Goal: Check status: Check status

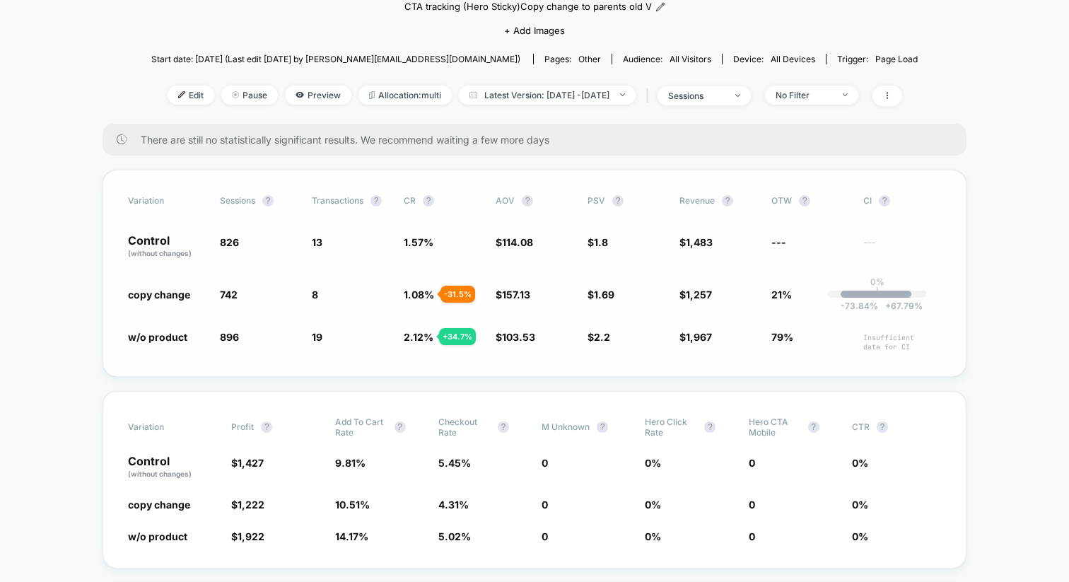
scroll to position [140, 0]
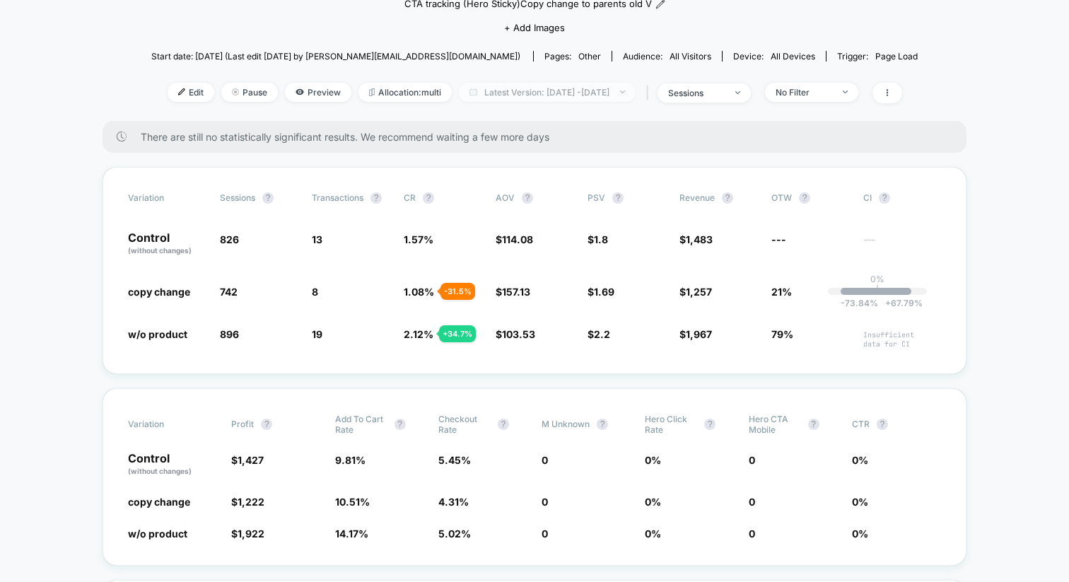
click at [582, 87] on span "Latest Version: [DATE] - [DATE]" at bounding box center [547, 92] width 177 height 19
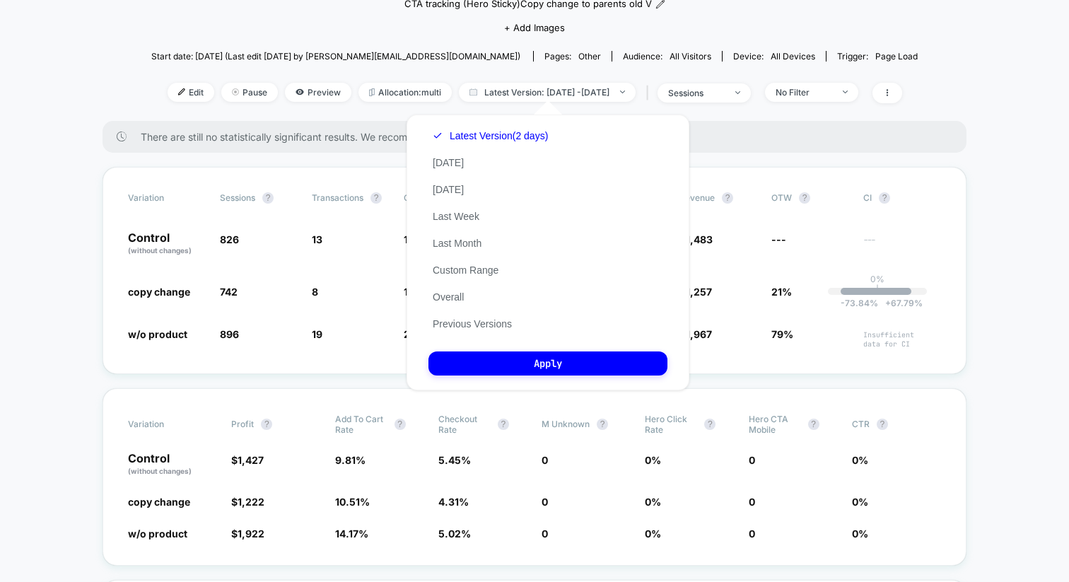
click at [480, 164] on div "Latest Version (2 days) [DATE] [DATE] Last Week Last Month Custom Range Overall…" at bounding box center [490, 229] width 124 height 215
click at [444, 158] on button "[DATE]" at bounding box center [448, 162] width 40 height 13
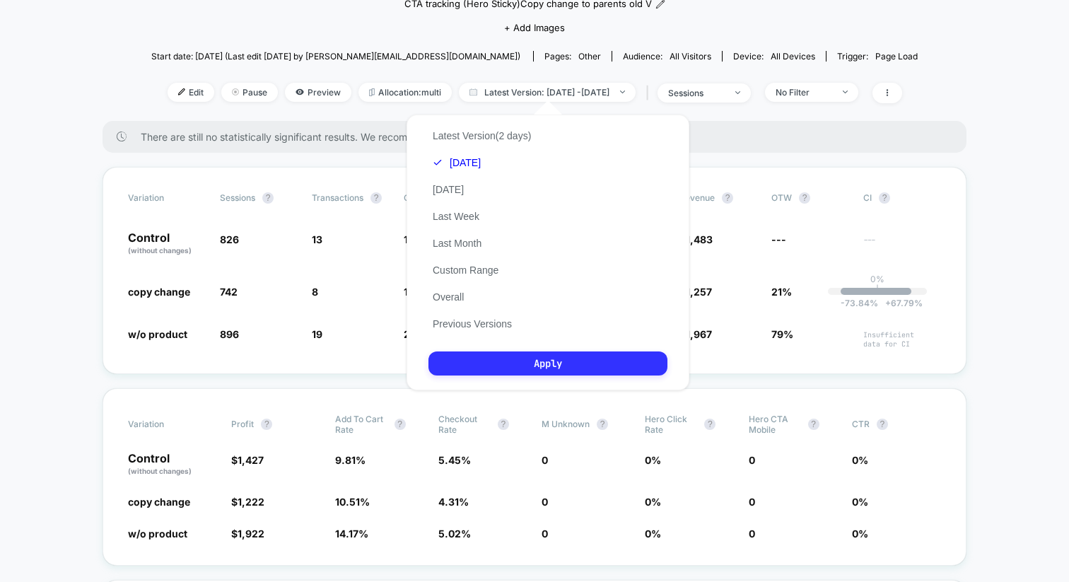
click at [522, 360] on button "Apply" at bounding box center [547, 363] width 239 height 24
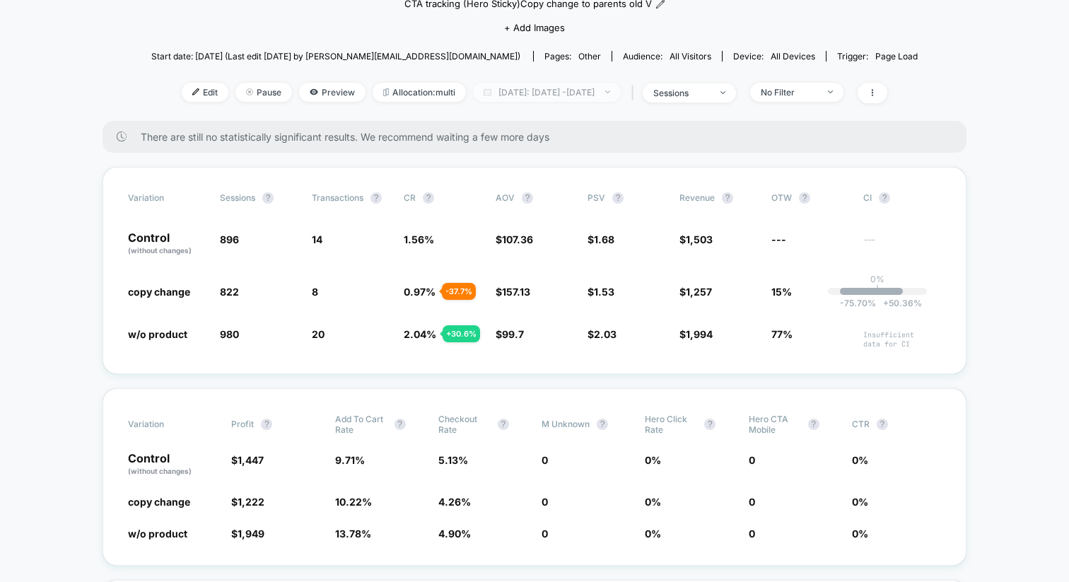
click at [592, 91] on span "[DATE]: [DATE] - [DATE]" at bounding box center [547, 92] width 148 height 19
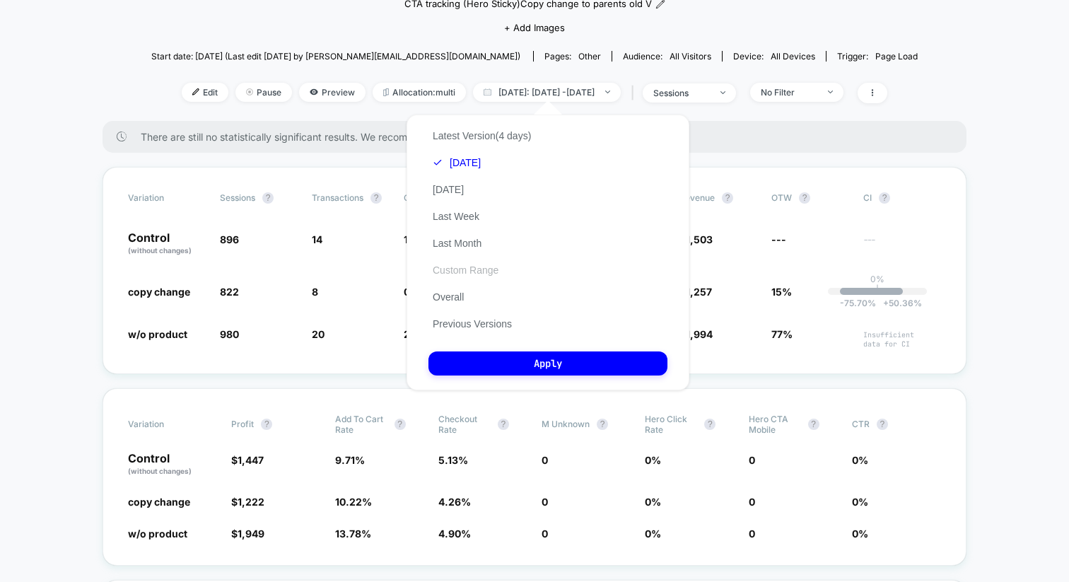
click at [461, 264] on button "Custom Range" at bounding box center [465, 270] width 74 height 13
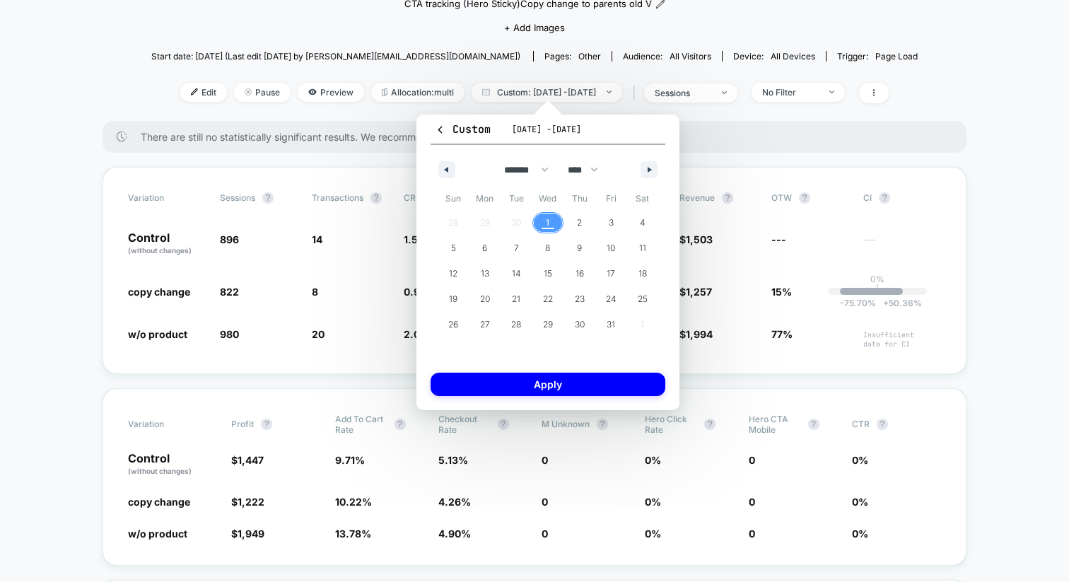
click at [537, 221] on span "1" at bounding box center [548, 222] width 32 height 18
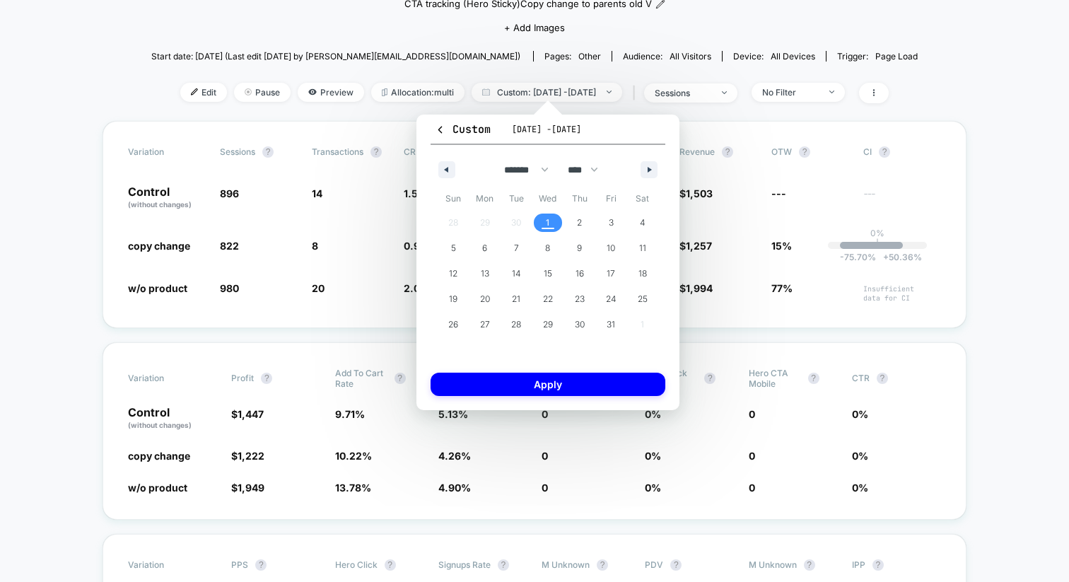
click at [537, 221] on span "1" at bounding box center [548, 222] width 32 height 18
click at [531, 371] on div "Custom [DATE] - [DATE] ******* ******** ***** ***** *** **** **** ****** ******…" at bounding box center [547, 261] width 263 height 295
click at [546, 222] on span "1" at bounding box center [548, 222] width 4 height 25
click at [541, 210] on button "1" at bounding box center [548, 222] width 32 height 25
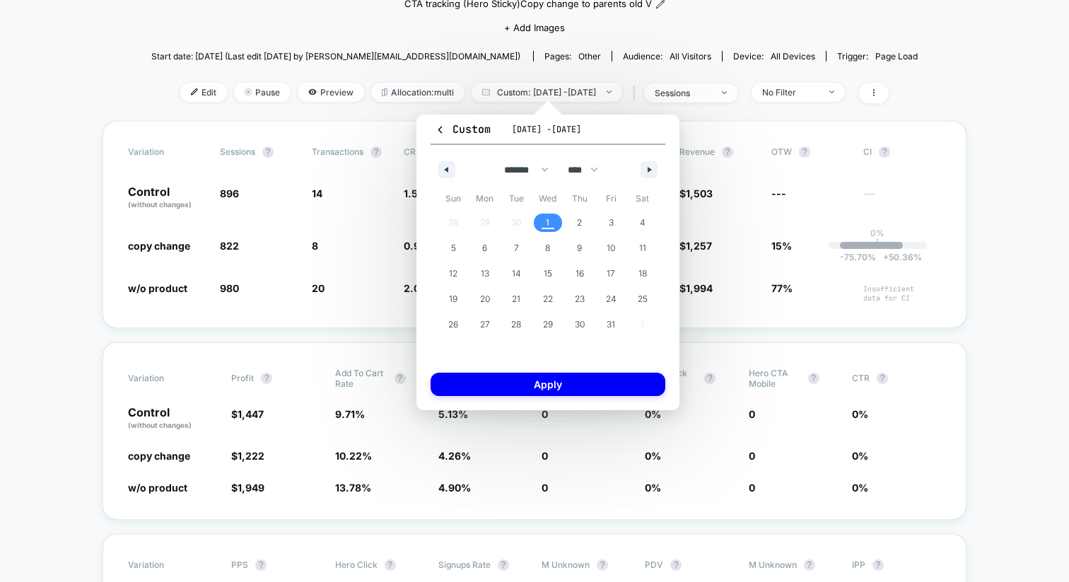
click at [541, 210] on button "1" at bounding box center [548, 222] width 32 height 25
click at [534, 377] on button "Apply" at bounding box center [547, 383] width 235 height 23
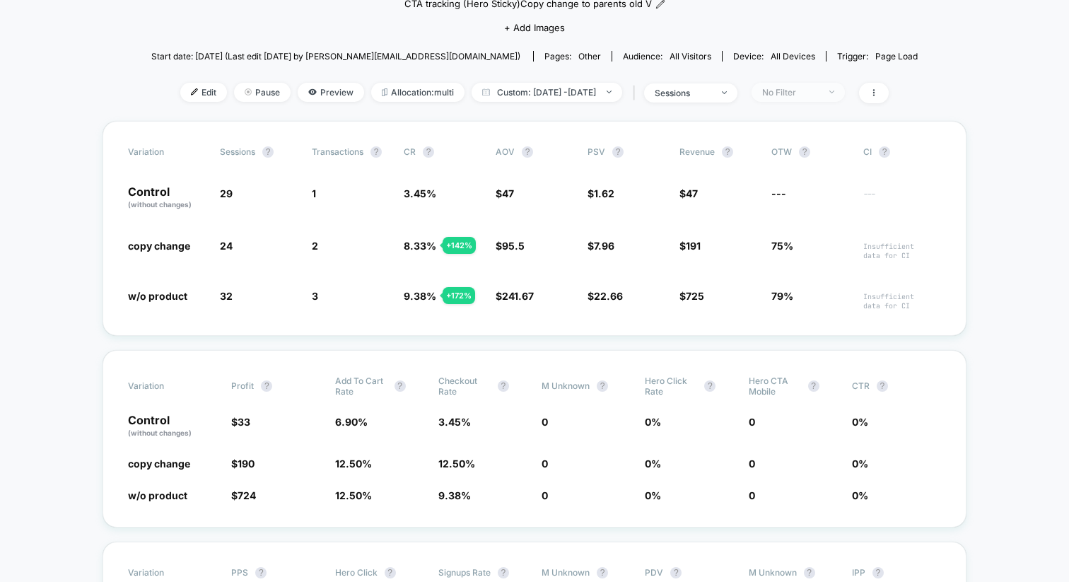
click at [799, 90] on div "No Filter" at bounding box center [790, 92] width 57 height 11
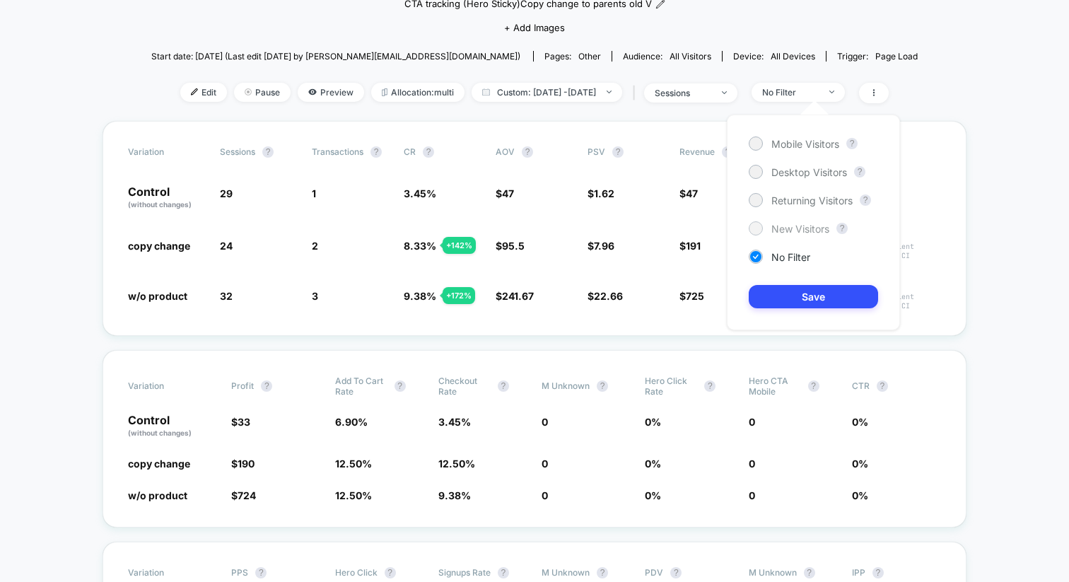
click at [764, 229] on div "New Visitors" at bounding box center [788, 228] width 81 height 14
click at [778, 290] on button "Save" at bounding box center [812, 296] width 129 height 23
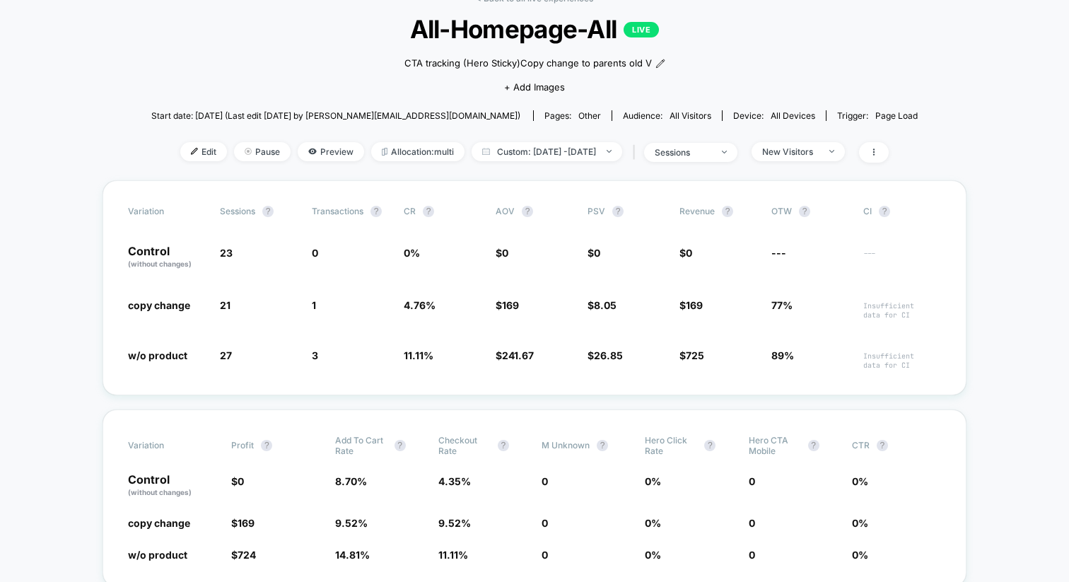
scroll to position [95, 0]
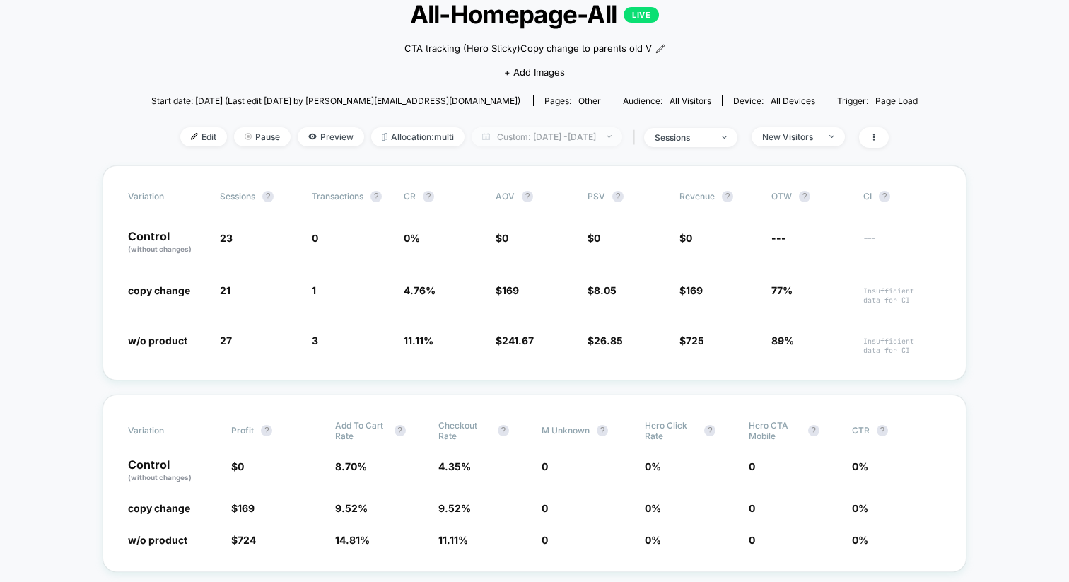
click at [497, 137] on span "Custom: [DATE] - [DATE]" at bounding box center [546, 136] width 151 height 19
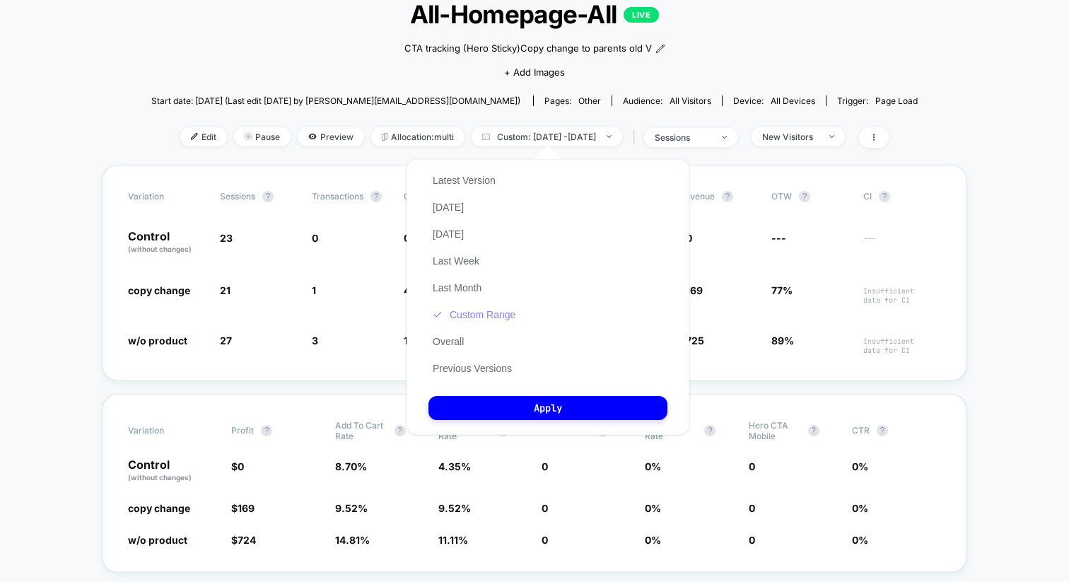
click at [480, 312] on button "Custom Range" at bounding box center [473, 314] width 91 height 13
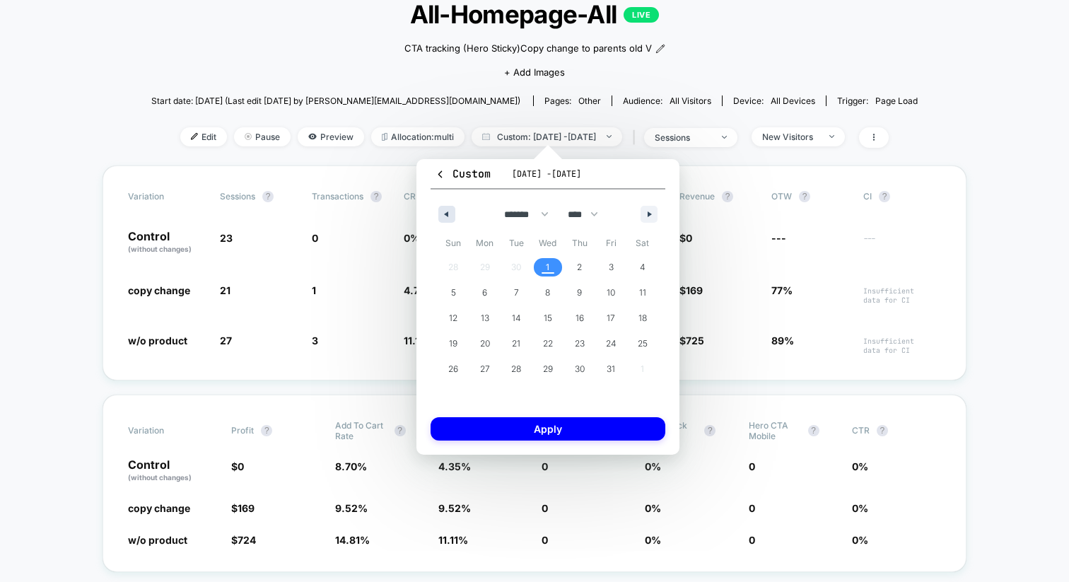
click at [447, 220] on button "button" at bounding box center [446, 214] width 17 height 17
select select "*"
click at [517, 365] on span "30" at bounding box center [516, 368] width 10 height 25
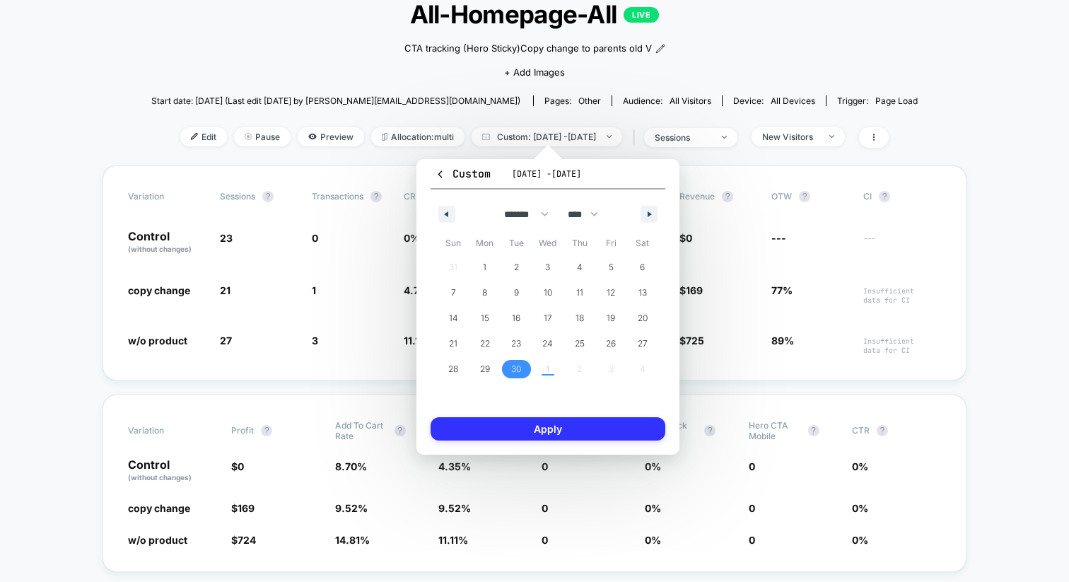
click at [523, 431] on button "Apply" at bounding box center [547, 428] width 235 height 23
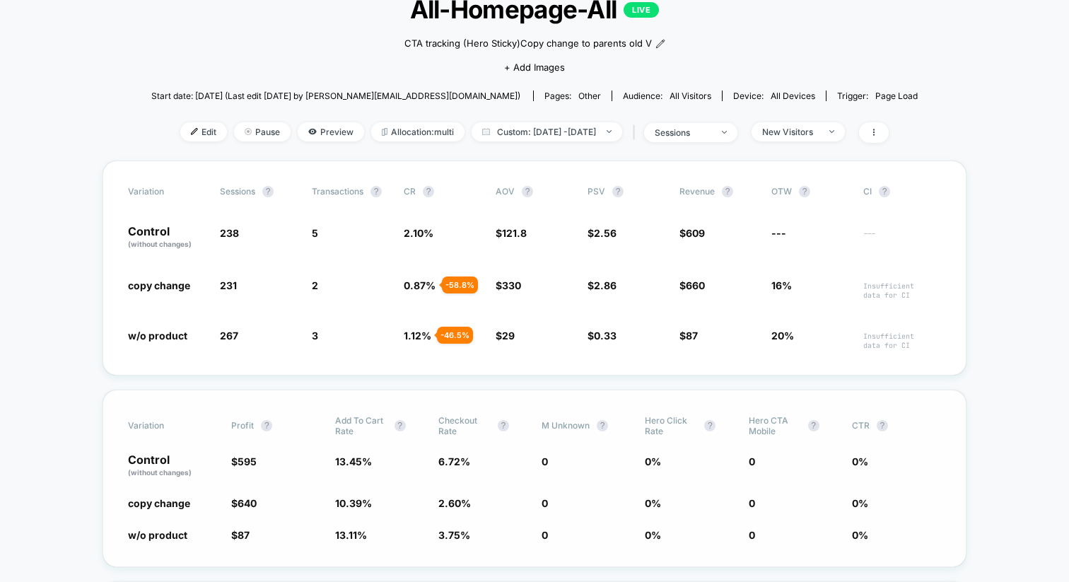
scroll to position [95, 0]
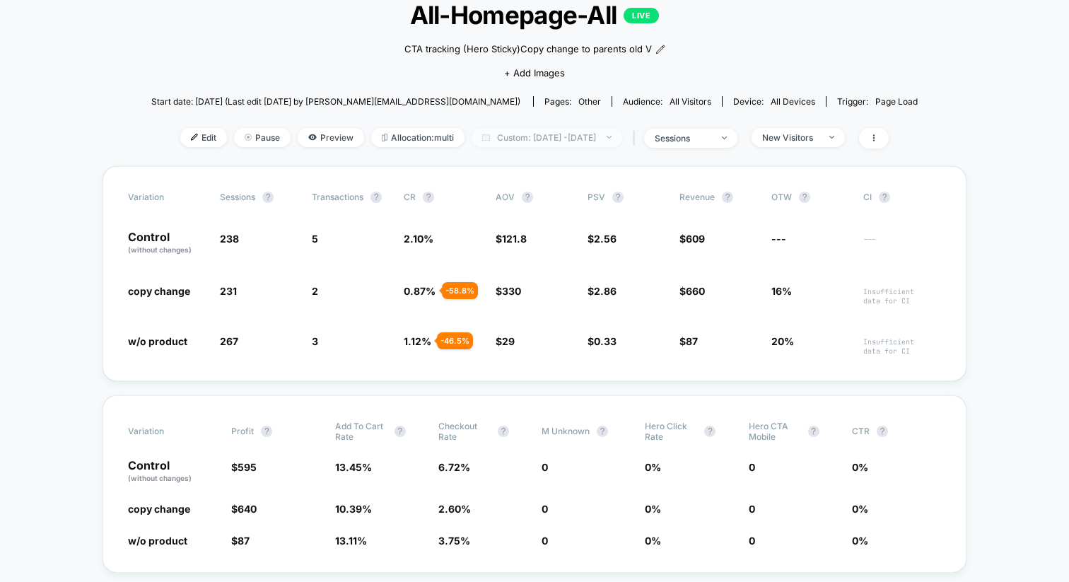
click at [533, 140] on span "Custom: [DATE] - [DATE]" at bounding box center [546, 137] width 151 height 19
select select "*"
select select "****"
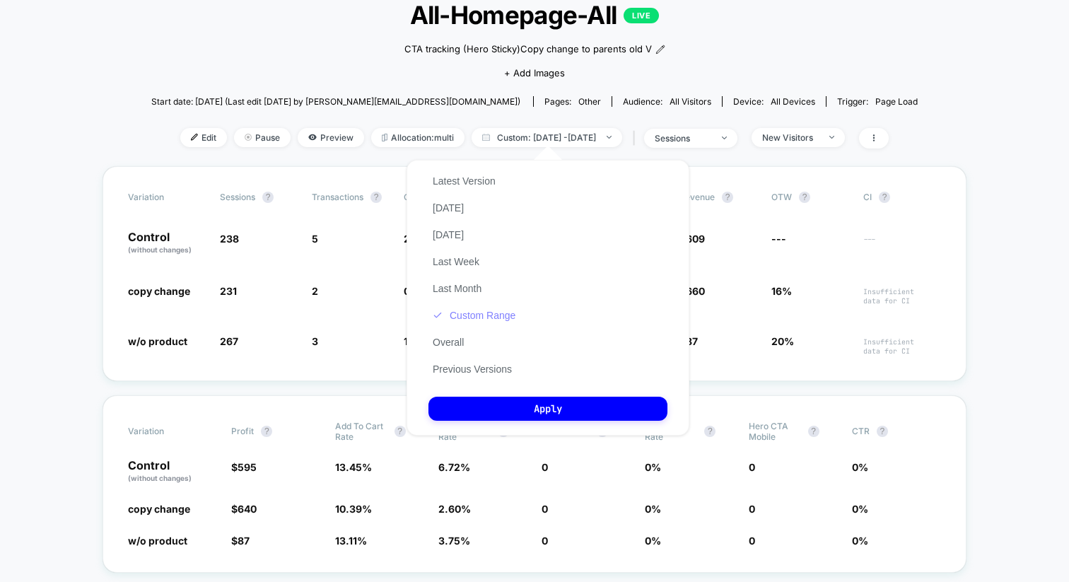
click at [490, 315] on button "Custom Range" at bounding box center [473, 315] width 91 height 13
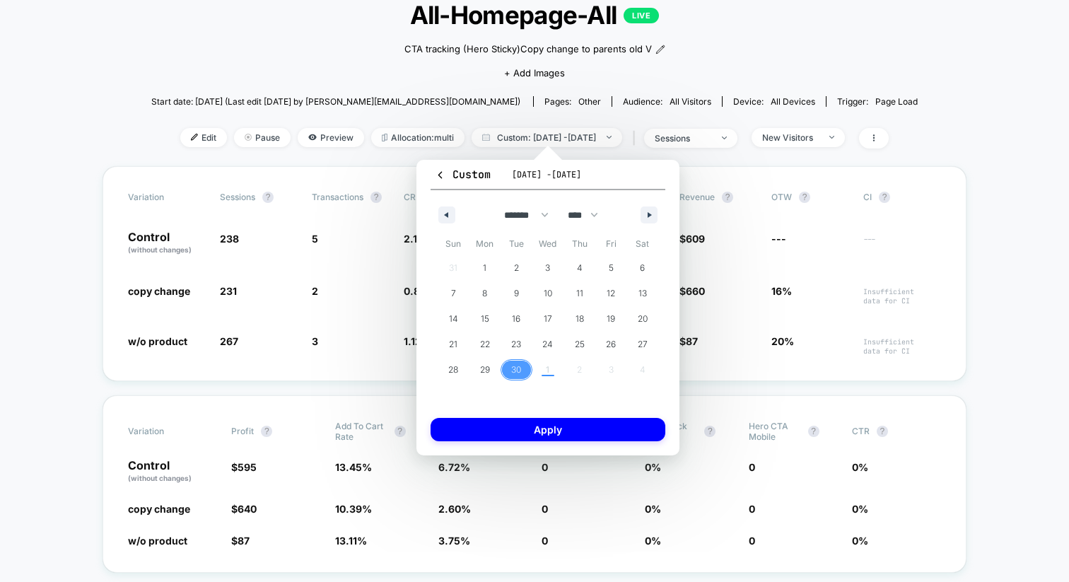
click at [505, 365] on span "30" at bounding box center [516, 369] width 32 height 18
click at [541, 369] on div "31 1 2 3 4 5 6 7 8 9 10 11 12 13 14 15 16 17 18 19 20 21 22 23 24 25 26 27 28 2…" at bounding box center [547, 318] width 220 height 127
click at [549, 370] on div "31 1 2 3 4 5 6 7 8 9 10 11 12 13 14 15 16 17 18 19 20 21 22 23 24 25 26 27 28 2…" at bounding box center [547, 318] width 220 height 127
click at [490, 370] on span "29" at bounding box center [485, 369] width 32 height 18
click at [542, 362] on div "31 1 2 3 4 5 6 7 8 9 10 11 12 13 14 15 16 17 18 19 20 21 22 23 24 25 26 27 28 2…" at bounding box center [547, 318] width 220 height 127
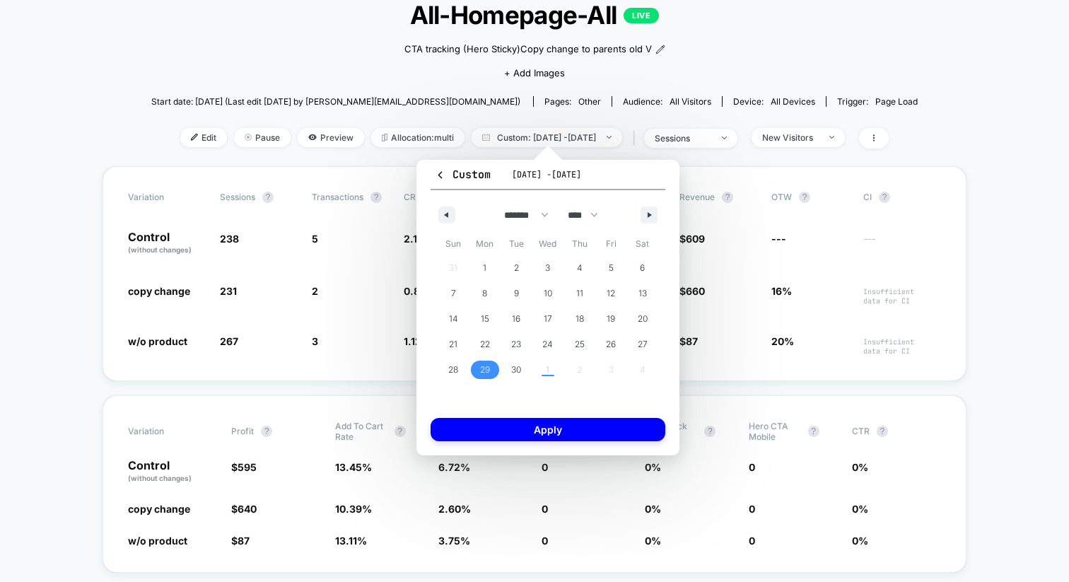
click at [483, 372] on span "29" at bounding box center [485, 369] width 10 height 25
click at [552, 216] on select "******* ******** ***** ***** *** **** **** ****** ********* ******* ******** **…" at bounding box center [523, 215] width 60 height 23
click at [493, 204] on select "******* ******** ***** ***** *** **** **** ****** ********* ******* ******** **…" at bounding box center [523, 215] width 60 height 23
click at [541, 268] on span "1" at bounding box center [548, 268] width 32 height 18
select select "*"
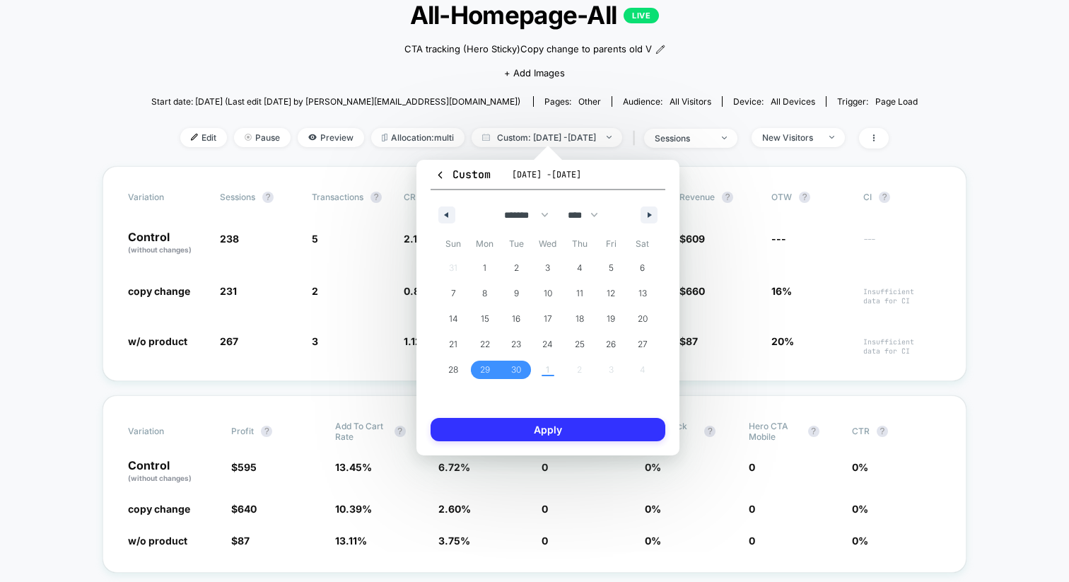
click at [539, 428] on button "Apply" at bounding box center [547, 429] width 235 height 23
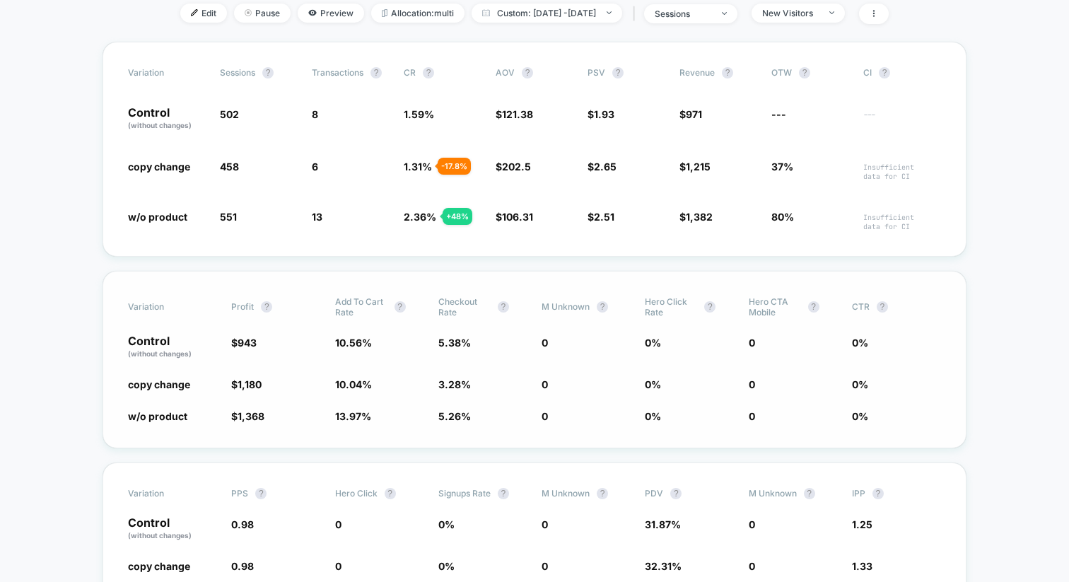
scroll to position [220, 0]
